Goal: Navigation & Orientation: Understand site structure

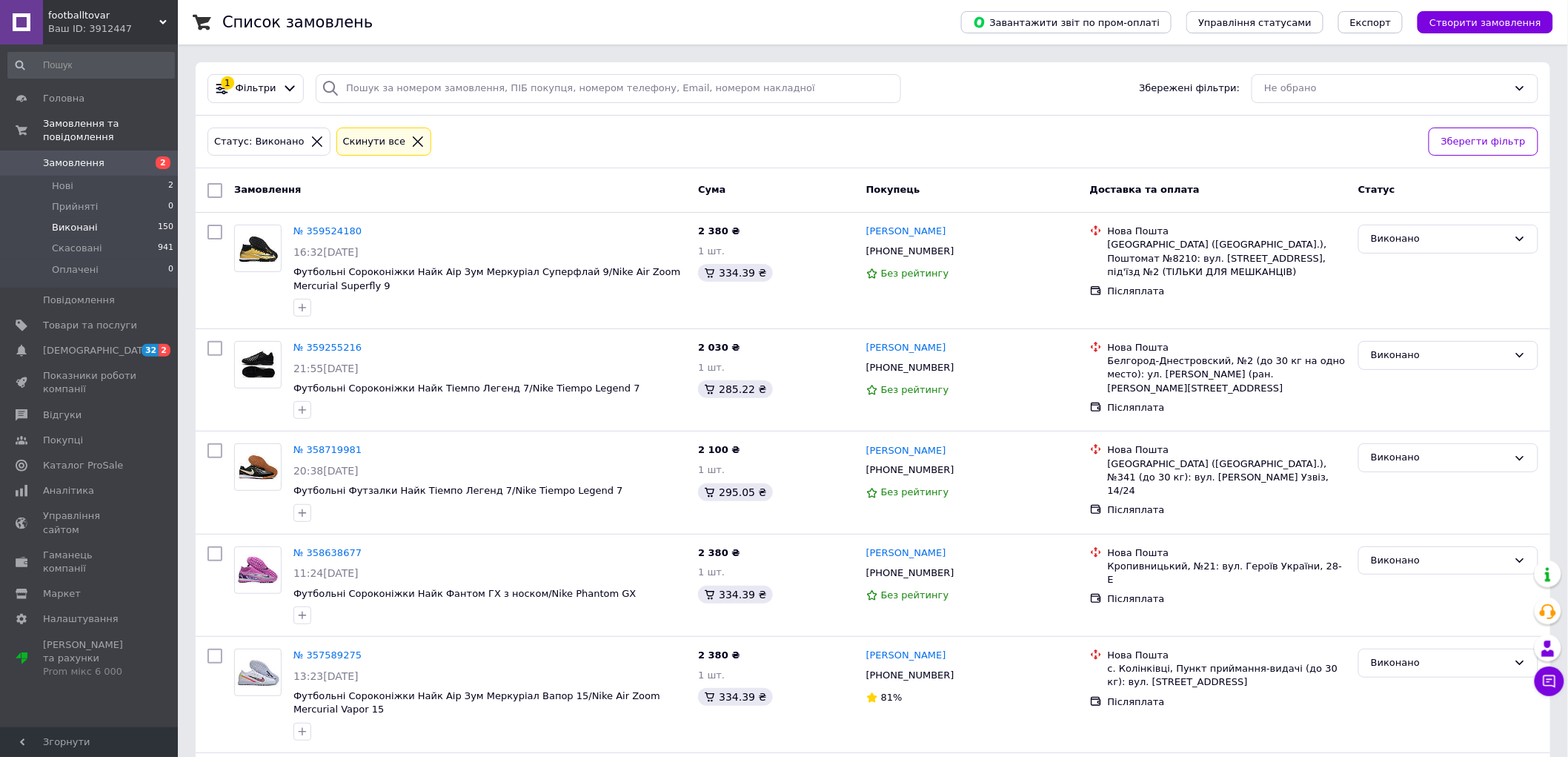
click at [483, 43] on div "Список замовлень" at bounding box center [577, 22] width 709 height 44
click at [924, 92] on div "1 Фільтри Збережені фільтри: Не обрано" at bounding box center [873, 88] width 1343 height 29
click at [943, 105] on div "1 Фільтри Збережені фільтри: Не обрано" at bounding box center [872, 88] width 1355 height 53
click at [89, 293] on span "Повідомлення" at bounding box center [79, 300] width 72 height 14
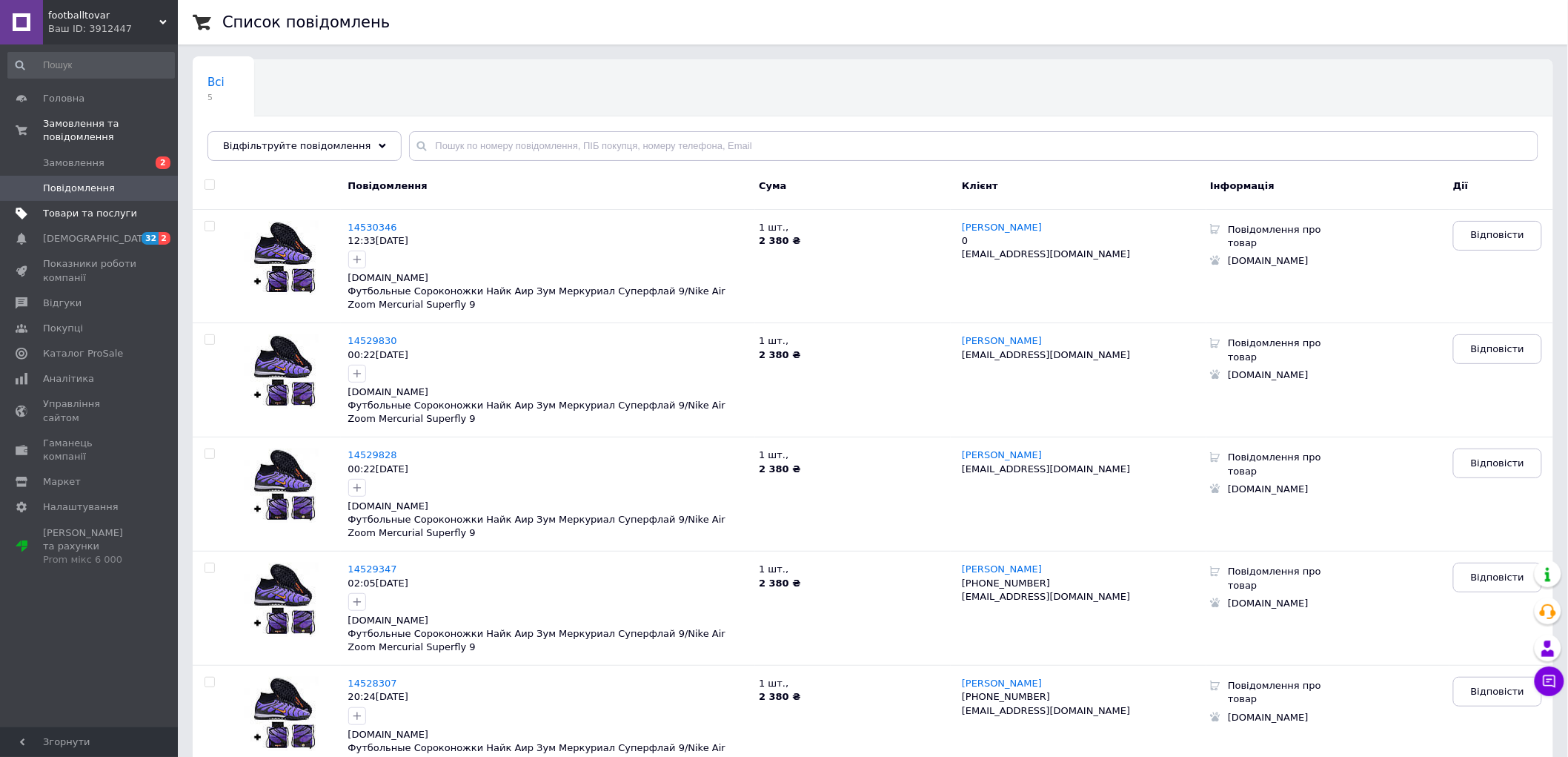
click at [98, 207] on span "Товари та послуги" at bounding box center [90, 213] width 95 height 14
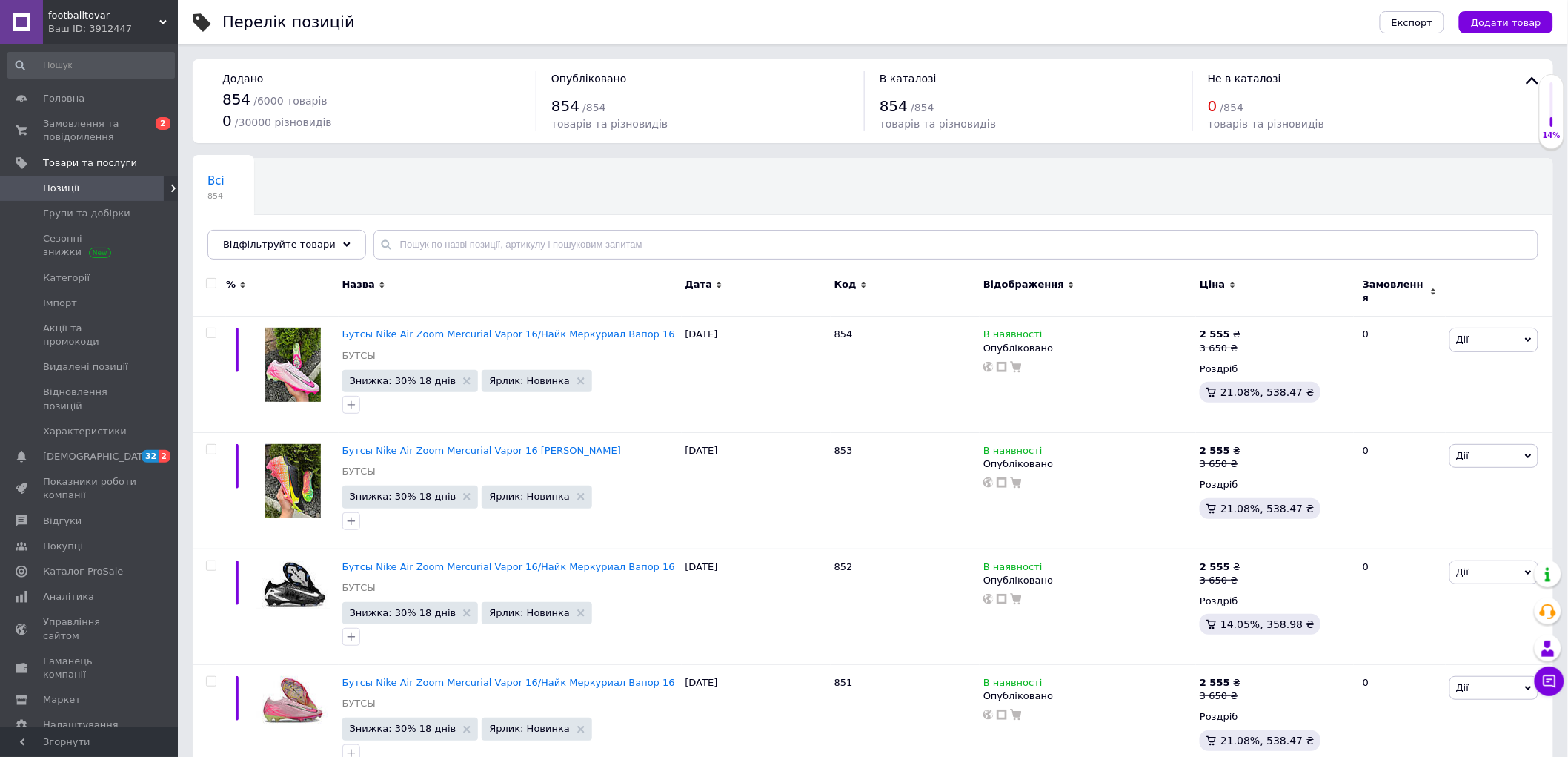
click at [122, 191] on span "Позиції" at bounding box center [90, 188] width 95 height 14
click at [94, 96] on span "Головна" at bounding box center [90, 98] width 95 height 14
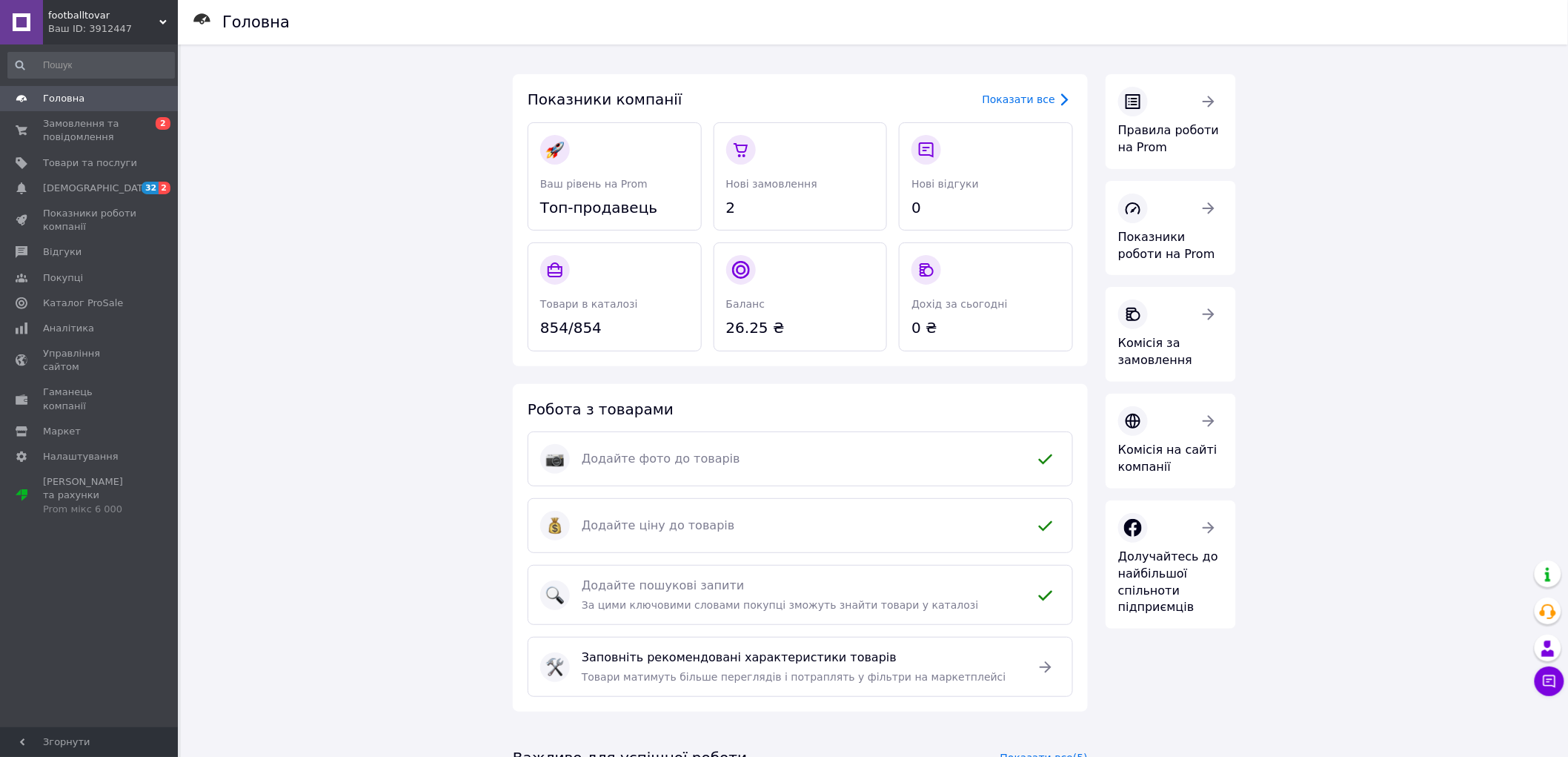
click at [296, 241] on div "Головна Показники компанії Показати все Ваш рівень на Prom Топ-продавець Нові з…" at bounding box center [874, 523] width 1387 height 959
